Goal: Task Accomplishment & Management: Complete application form

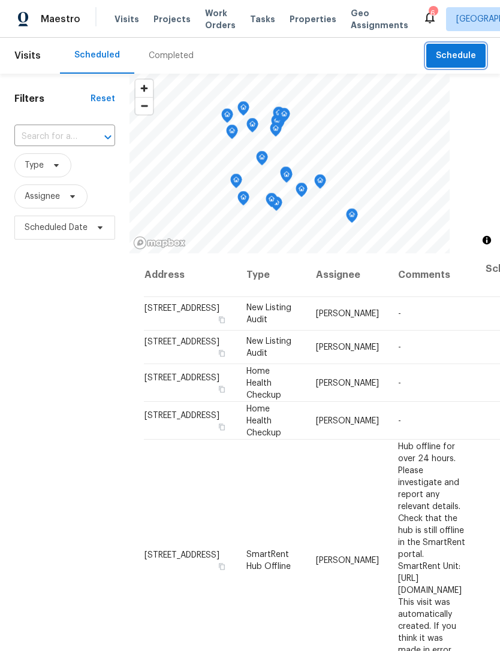
click at [464, 66] on button "Schedule" at bounding box center [455, 56] width 59 height 25
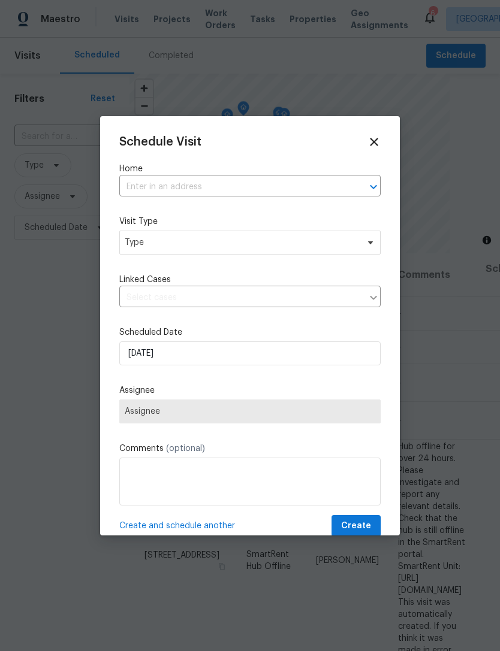
click at [229, 189] on input "text" at bounding box center [233, 187] width 228 height 19
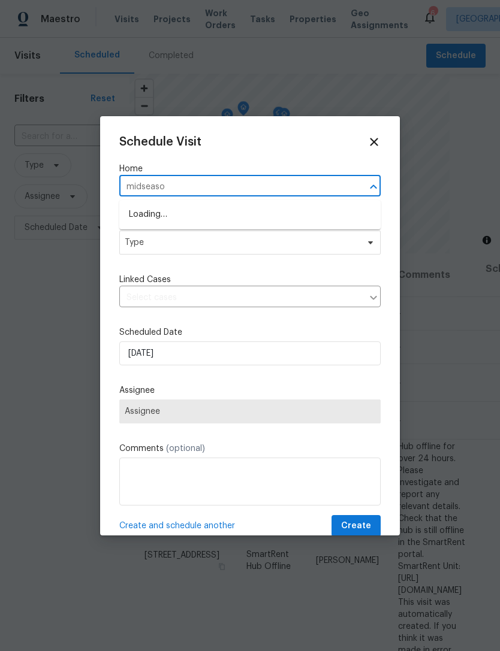
type input "midseason"
click at [228, 215] on li "10366 Midseason Mist St, Las Vegas, NV 89183" at bounding box center [249, 215] width 261 height 20
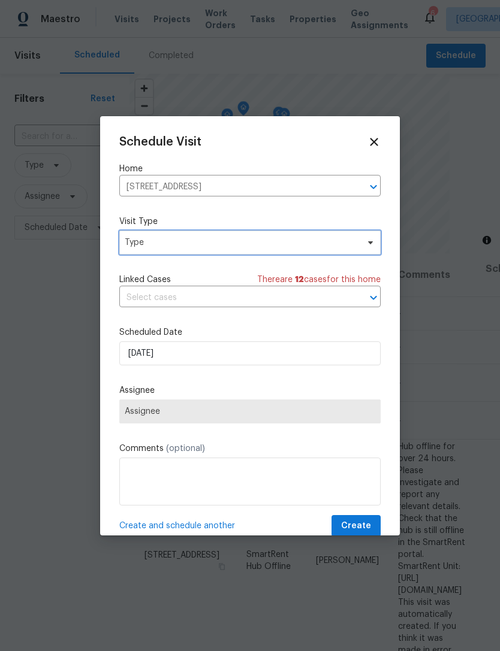
click at [194, 245] on span "Type" at bounding box center [241, 243] width 233 height 12
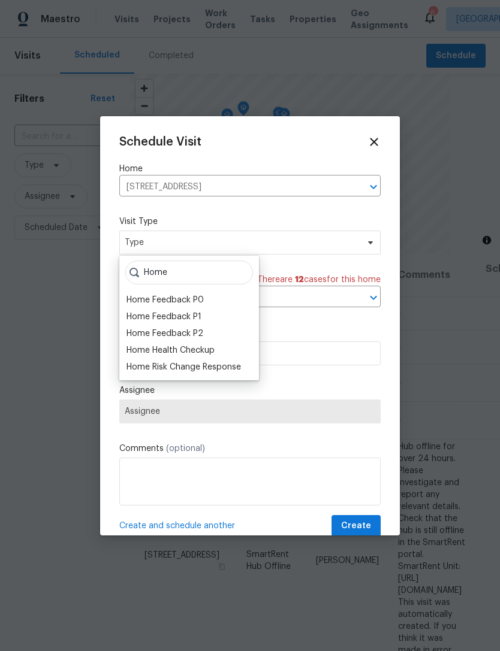
type input "Home"
click at [192, 353] on div "Home Health Checkup" at bounding box center [170, 350] width 88 height 12
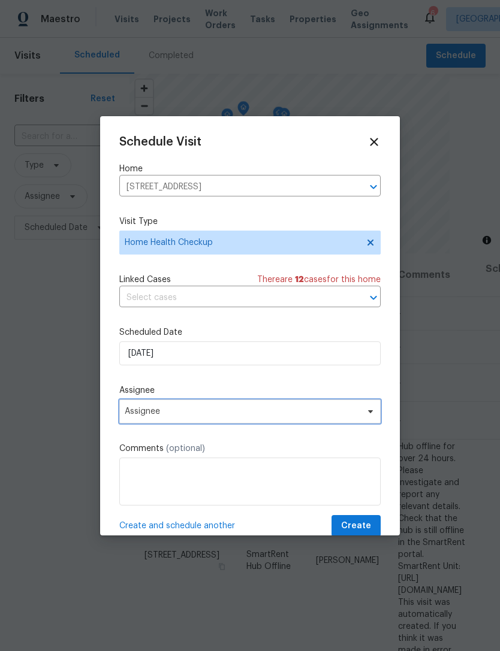
click at [231, 413] on span "Assignee" at bounding box center [242, 412] width 235 height 10
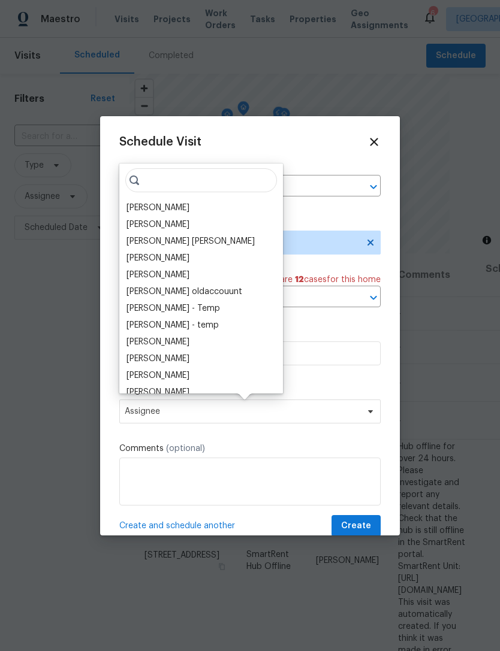
click at [166, 212] on div "[PERSON_NAME]" at bounding box center [157, 208] width 63 height 12
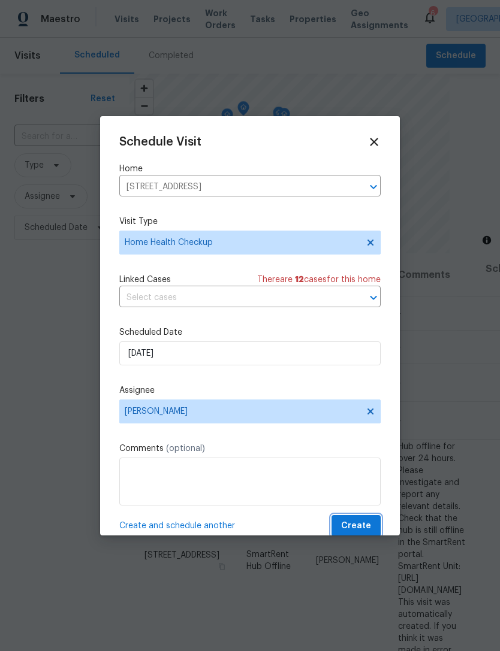
click at [359, 527] on span "Create" at bounding box center [356, 526] width 30 height 15
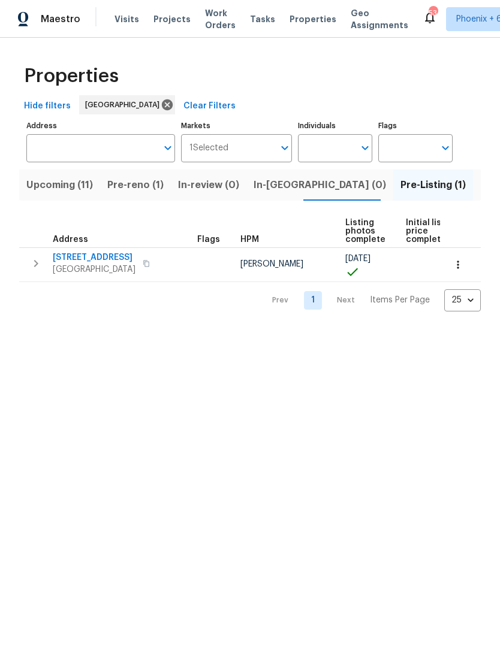
click at [331, 146] on input "Individuals" at bounding box center [326, 148] width 56 height 28
type input "[PERSON_NAME]"
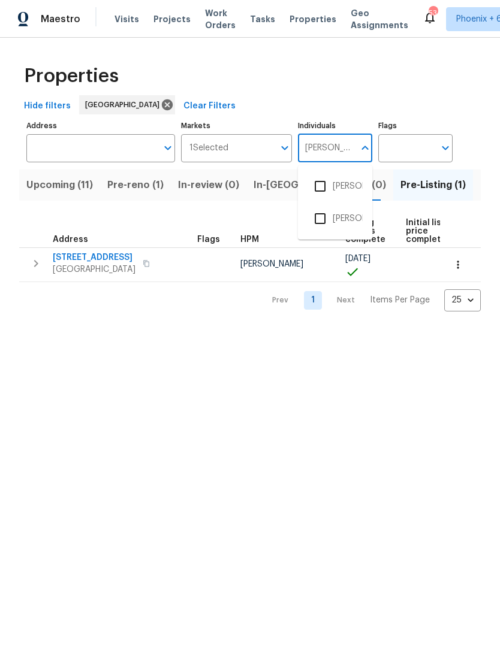
click at [319, 185] on input "checkbox" at bounding box center [319, 186] width 25 height 25
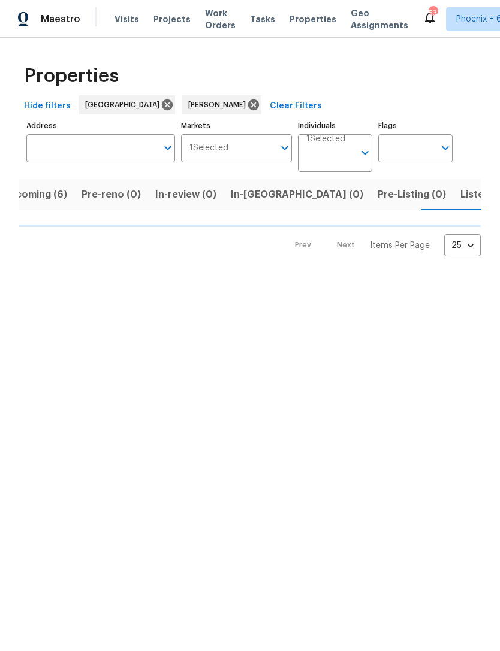
scroll to position [0, 24]
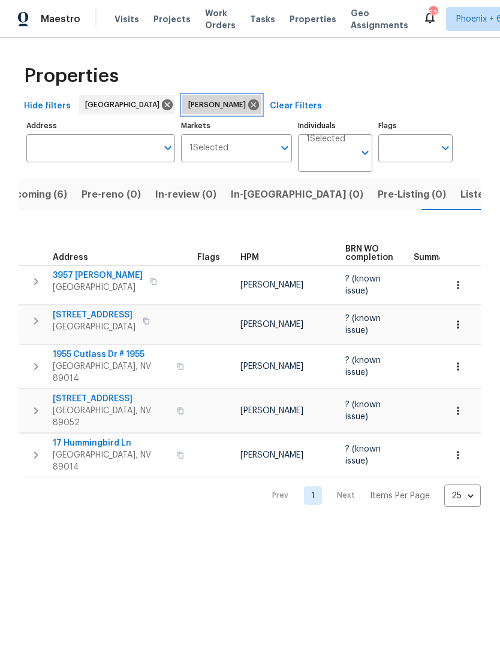
click at [248, 102] on icon at bounding box center [253, 104] width 11 height 11
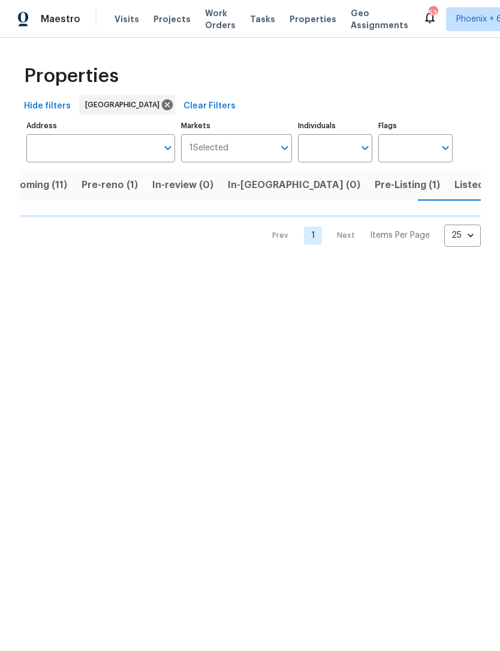
scroll to position [0, 26]
click at [454, 183] on span "Listed (32)" at bounding box center [479, 185] width 51 height 17
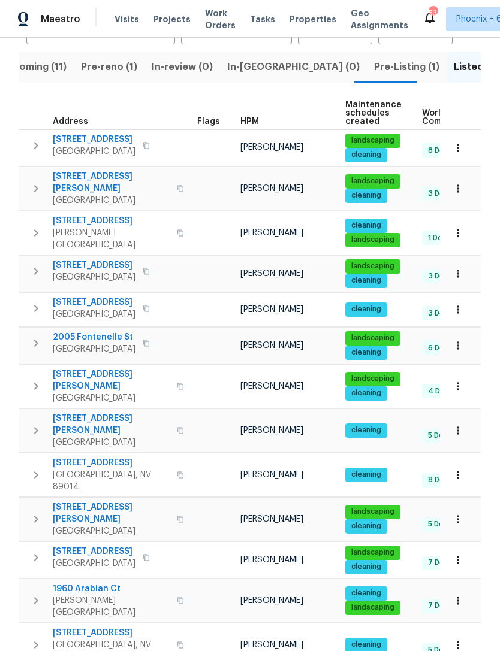
scroll to position [135, 0]
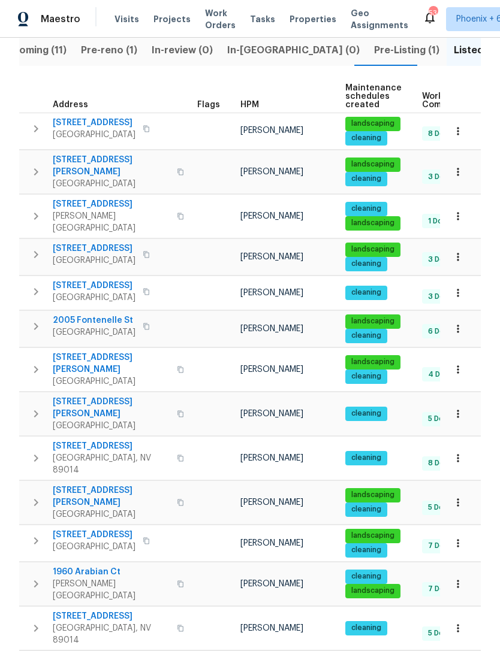
click at [152, 533] on button "button" at bounding box center [146, 541] width 14 height 17
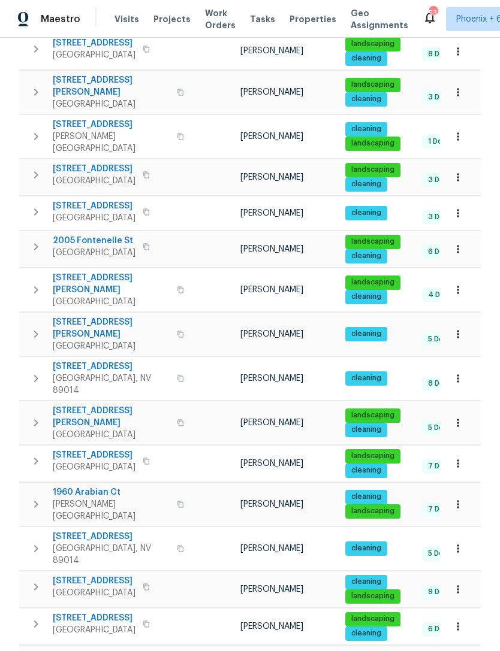
scroll to position [216, 0]
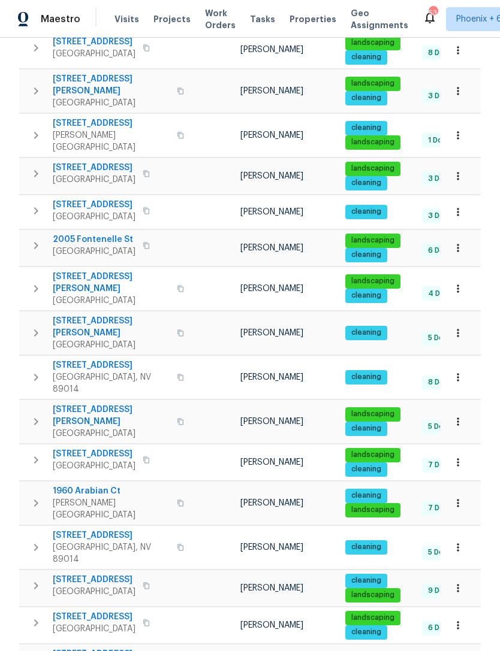
click at [127, 611] on span "10524 India Hawthorn Ave" at bounding box center [94, 617] width 83 height 12
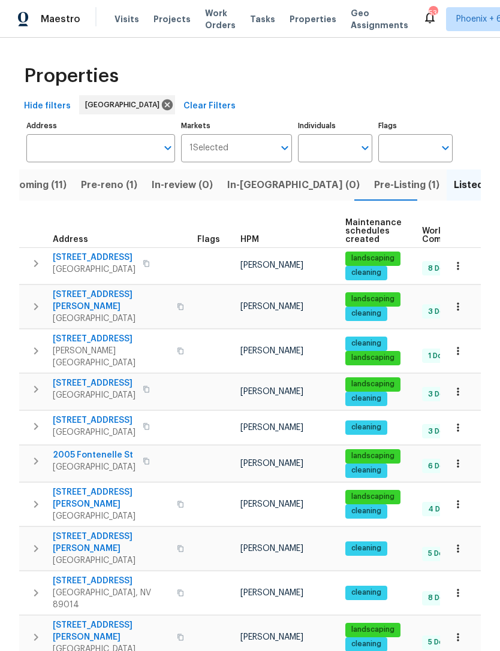
scroll to position [0, 0]
click at [259, 191] on span "In-[GEOGRAPHIC_DATA] (0)" at bounding box center [293, 185] width 132 height 17
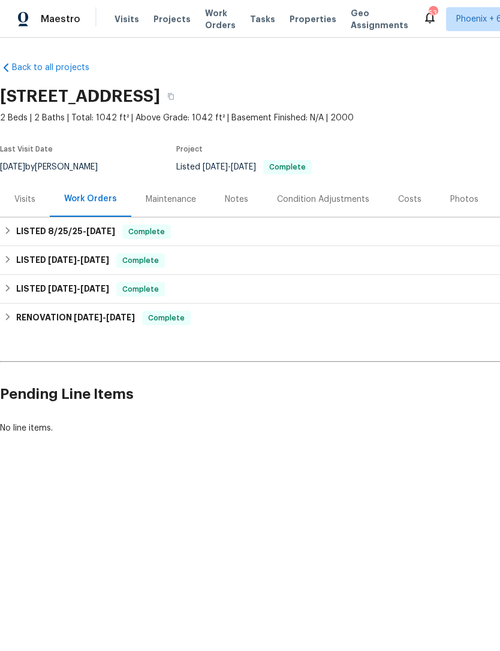
click at [465, 204] on div "Photos" at bounding box center [464, 200] width 28 height 12
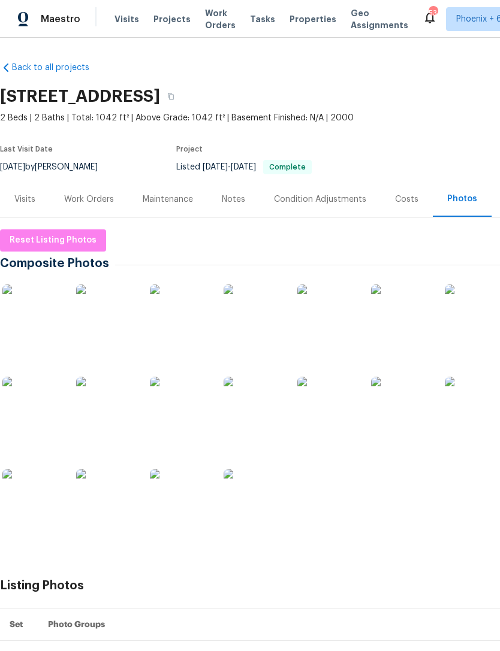
click at [406, 325] on img at bounding box center [401, 315] width 60 height 60
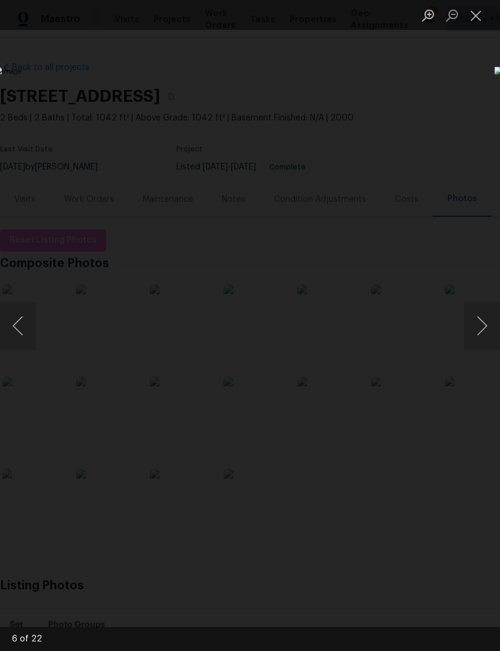
click at [470, 20] on button "Close lightbox" at bounding box center [476, 15] width 24 height 21
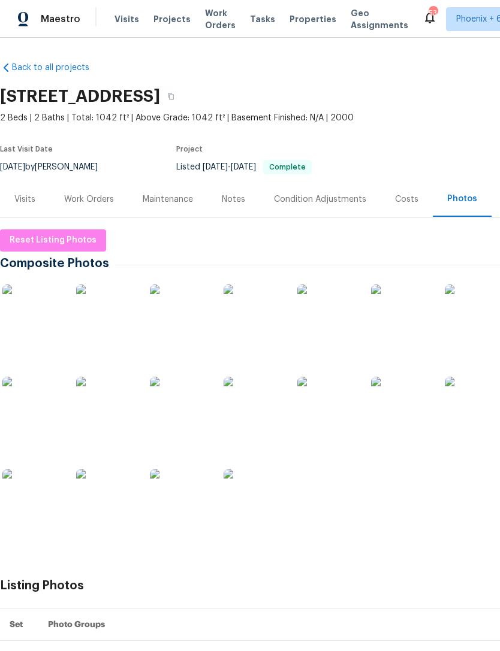
click at [270, 328] on img at bounding box center [253, 315] width 60 height 60
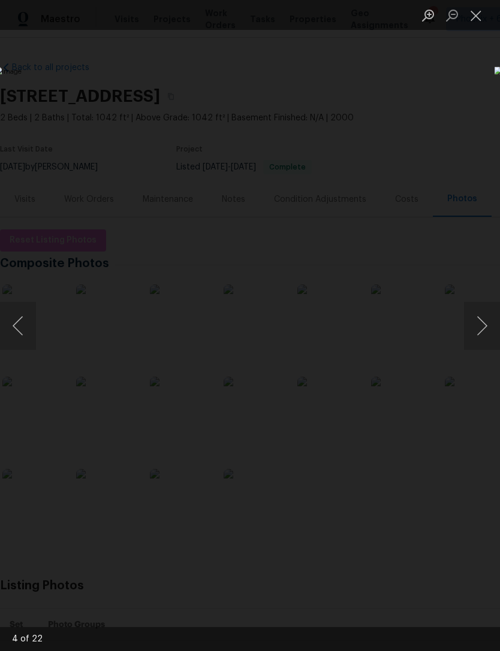
click at [480, 18] on button "Close lightbox" at bounding box center [476, 15] width 24 height 21
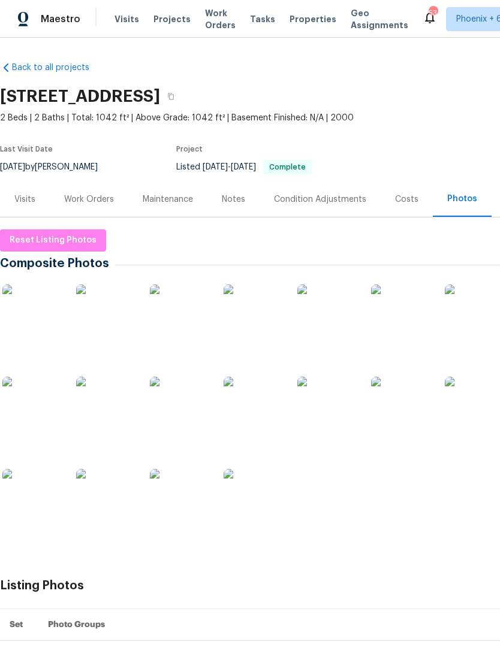
click at [403, 411] on img at bounding box center [401, 407] width 60 height 60
